Goal: Information Seeking & Learning: Learn about a topic

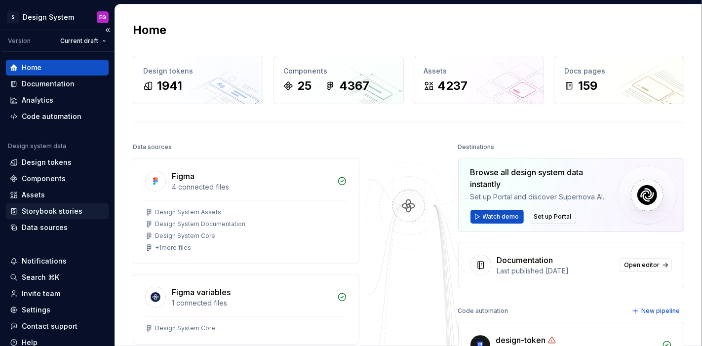
click at [53, 212] on div "Storybook stories" at bounding box center [52, 211] width 61 height 10
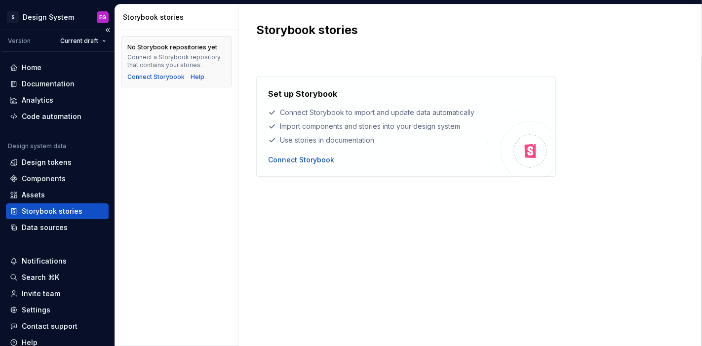
scroll to position [42, 0]
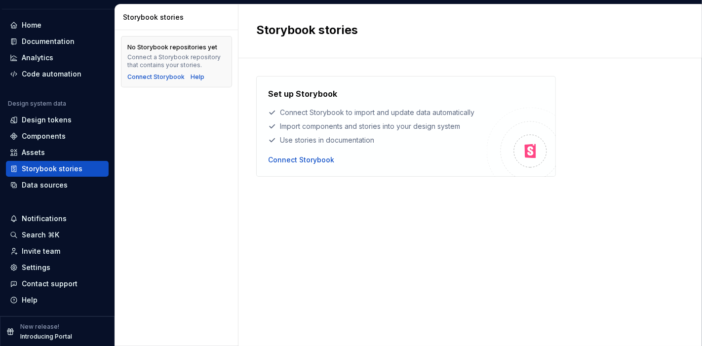
click at [35, 335] on p "Introducing Portal" at bounding box center [46, 337] width 52 height 8
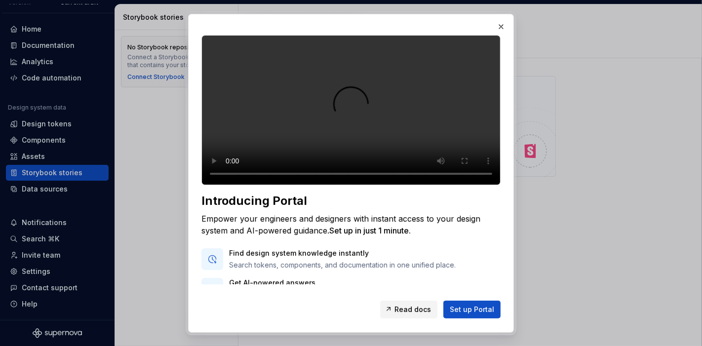
scroll to position [38, 0]
click at [502, 23] on button "button" at bounding box center [501, 27] width 14 height 14
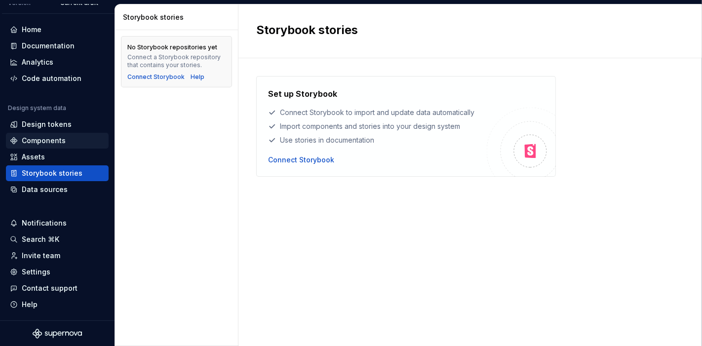
click at [42, 137] on div "Components" at bounding box center [44, 141] width 44 height 10
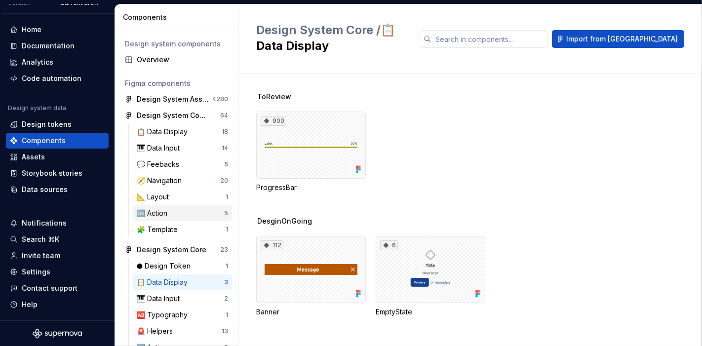
click at [174, 216] on div "🆗 Action" at bounding box center [180, 213] width 87 height 10
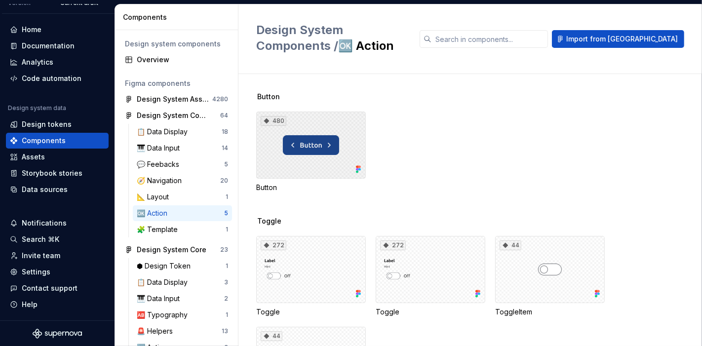
click at [298, 139] on div "480" at bounding box center [311, 145] width 110 height 67
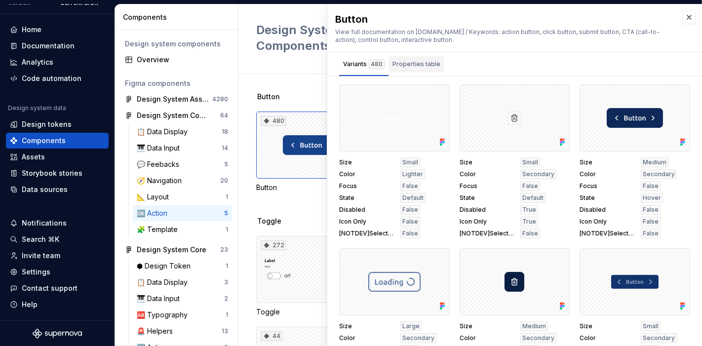
click at [403, 61] on div "Properties table" at bounding box center [416, 64] width 48 height 10
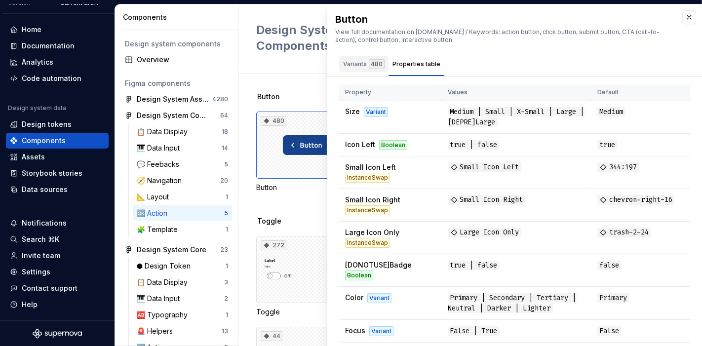
click at [364, 68] on div "Variants 480" at bounding box center [363, 64] width 41 height 10
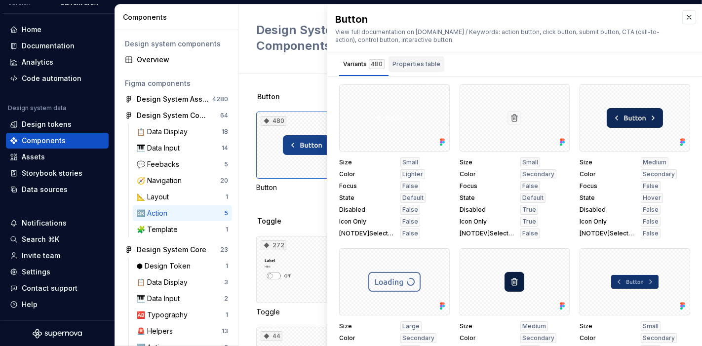
click at [412, 58] on div "Properties table" at bounding box center [416, 64] width 56 height 16
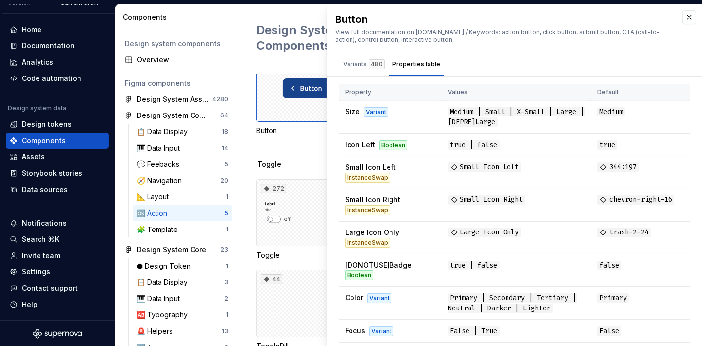
scroll to position [61, 0]
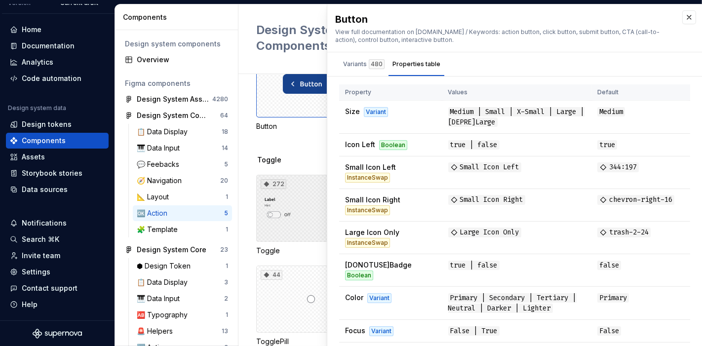
click at [286, 212] on div "272" at bounding box center [311, 208] width 110 height 67
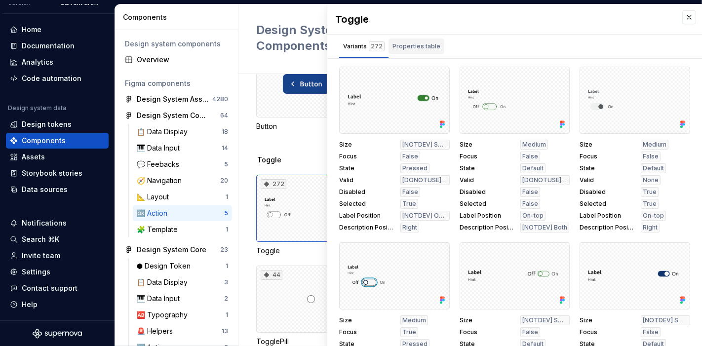
click at [411, 44] on div "Properties table" at bounding box center [416, 46] width 48 height 10
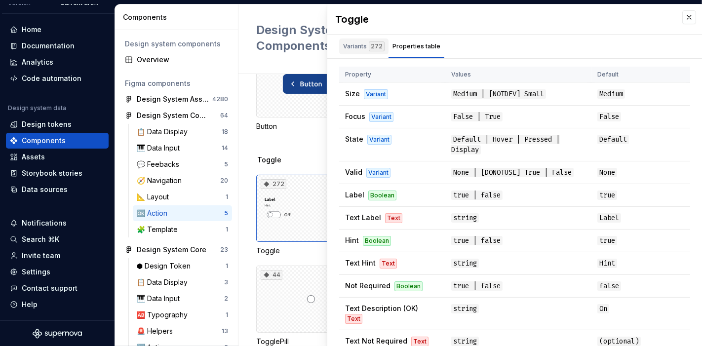
click at [343, 42] on div "Variants 272" at bounding box center [363, 46] width 41 height 10
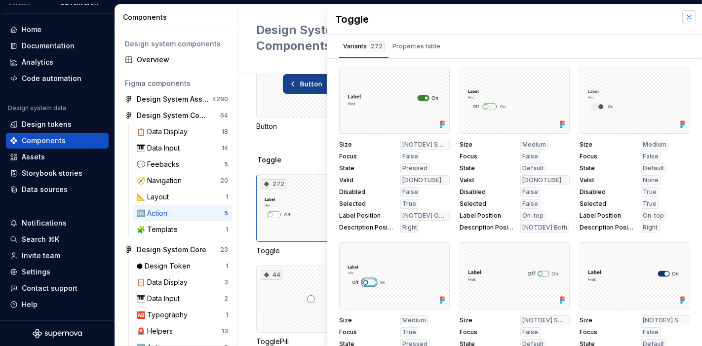
click at [682, 17] on button "button" at bounding box center [689, 17] width 14 height 14
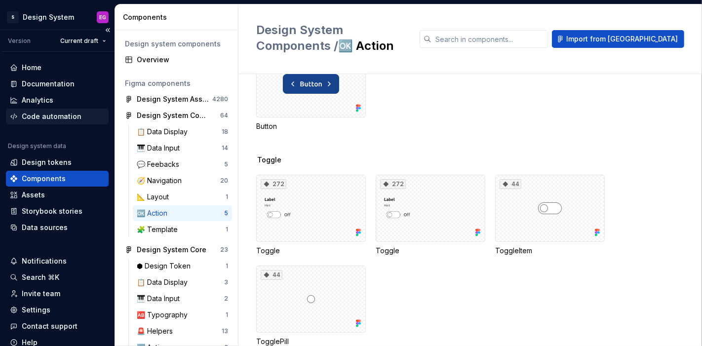
click at [34, 116] on div "Code automation" at bounding box center [52, 117] width 60 height 10
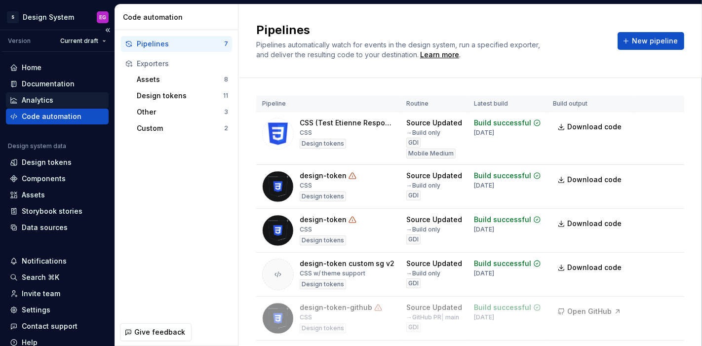
click at [45, 103] on div "Analytics" at bounding box center [38, 100] width 32 height 10
